Goal: Task Accomplishment & Management: Manage account settings

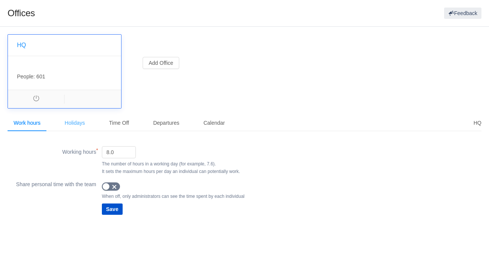
click at [74, 124] on div "Holidays" at bounding box center [74, 123] width 32 height 17
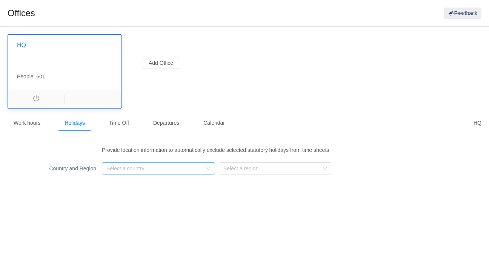
click at [177, 171] on div "Select a country" at bounding box center [154, 169] width 96 height 8
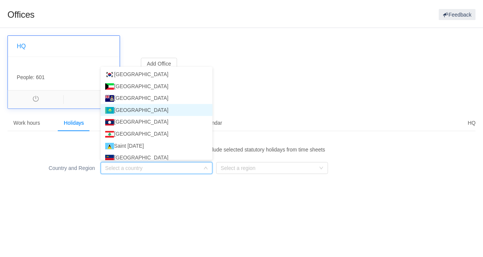
scroll to position [1466, 0]
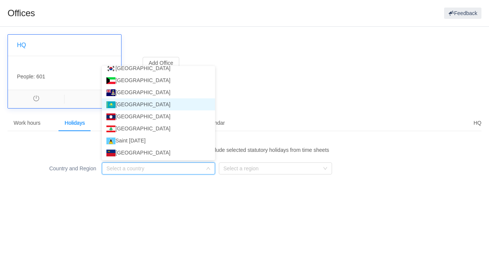
click at [154, 111] on li "[GEOGRAPHIC_DATA]" at bounding box center [158, 104] width 113 height 12
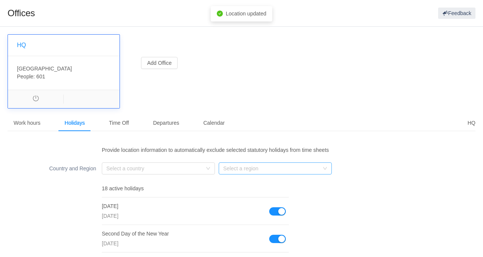
click at [288, 169] on div "Select a region" at bounding box center [271, 169] width 96 height 8
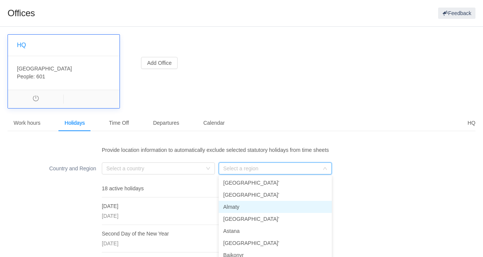
click at [267, 209] on li "Almaty" at bounding box center [275, 207] width 113 height 12
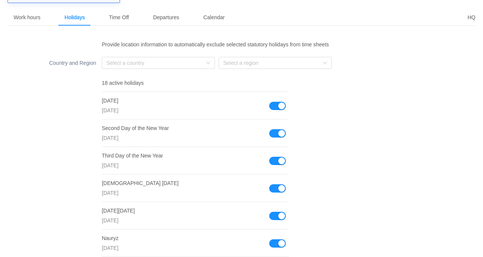
scroll to position [0, 0]
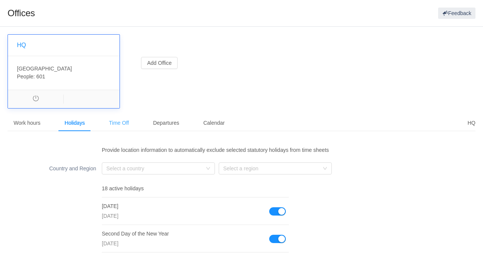
click at [127, 122] on div "Time Off" at bounding box center [119, 123] width 32 height 17
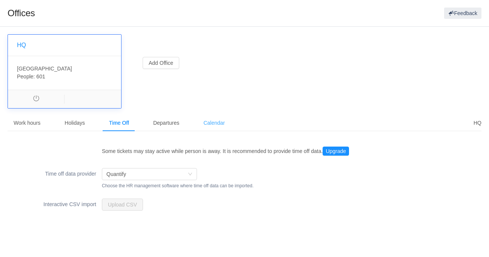
click at [213, 123] on div "Calendar" at bounding box center [214, 123] width 34 height 17
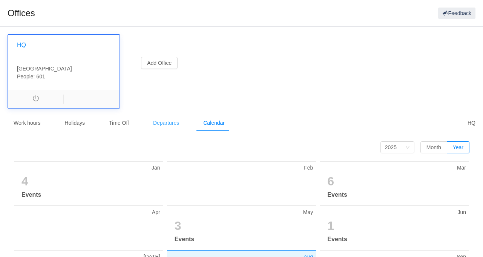
click at [168, 126] on div "Departures" at bounding box center [166, 123] width 38 height 17
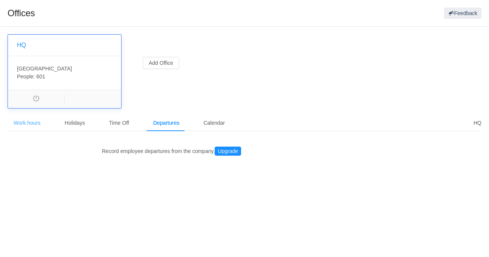
click at [26, 127] on div "Work hours" at bounding box center [27, 123] width 39 height 17
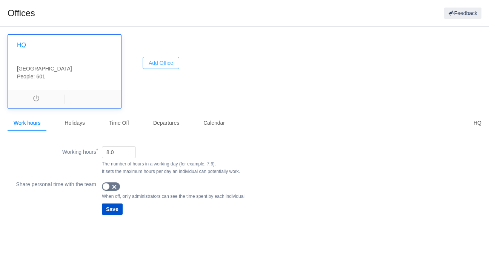
click at [160, 66] on button "Add Office" at bounding box center [161, 63] width 37 height 12
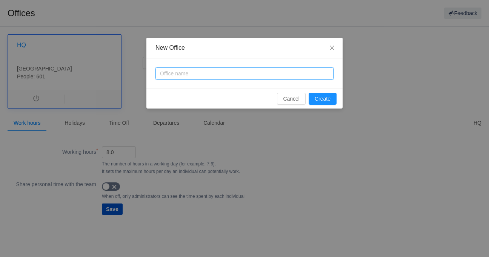
click at [209, 74] on input "text" at bounding box center [244, 74] width 178 height 12
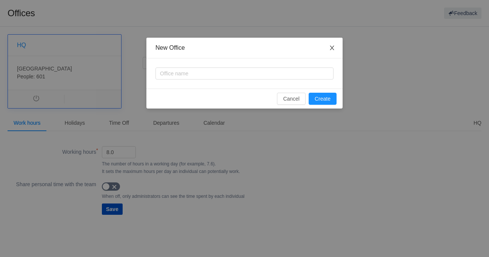
click at [333, 48] on icon "icon: close" at bounding box center [332, 48] width 6 height 6
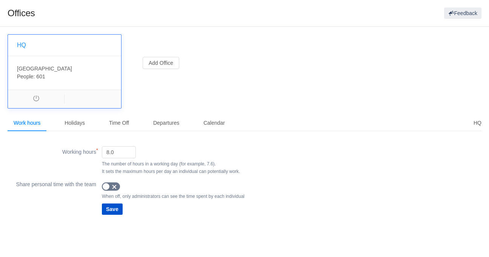
click at [60, 80] on div "[GEOGRAPHIC_DATA] , KZ-ALA People: 601" at bounding box center [64, 73] width 113 height 34
click at [54, 62] on div "[GEOGRAPHIC_DATA] , KZ-ALA People: 601" at bounding box center [64, 73] width 113 height 34
click at [21, 45] on link "HQ" at bounding box center [21, 45] width 9 height 6
click at [71, 80] on div "[GEOGRAPHIC_DATA] , KZ-ALA People: 601" at bounding box center [64, 73] width 113 height 34
click at [75, 67] on div "[GEOGRAPHIC_DATA] , KZ-ALA People: 601" at bounding box center [64, 73] width 113 height 34
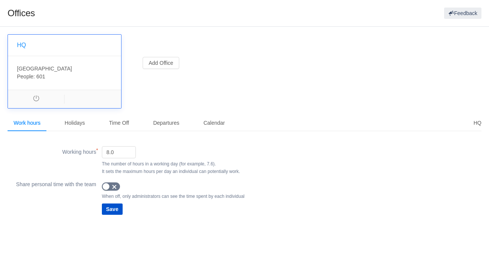
click at [75, 67] on div "[GEOGRAPHIC_DATA] , KZ-ALA People: 601" at bounding box center [64, 73] width 113 height 34
